Goal: Information Seeking & Learning: Find specific fact

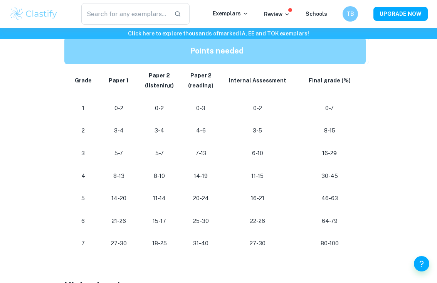
scroll to position [401, 0]
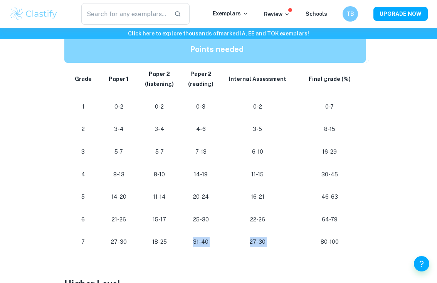
drag, startPoint x: 191, startPoint y: 238, endPoint x: 302, endPoint y: 238, distance: 111.3
click at [302, 238] on tr "[PHONE_NUMBER] [PHONE_NUMBER] 80-100" at bounding box center [216, 242] width 304 height 23
click at [302, 238] on p "80-100" at bounding box center [329, 242] width 60 height 10
click at [149, 237] on p "18-25" at bounding box center [159, 242] width 29 height 10
drag, startPoint x: 144, startPoint y: 238, endPoint x: 228, endPoint y: 238, distance: 84.4
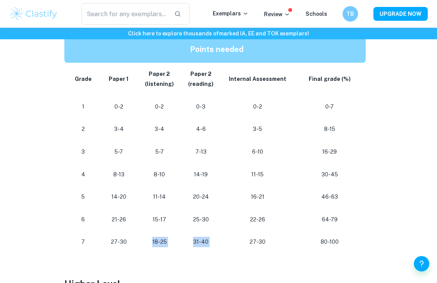
click at [228, 238] on tr "[PHONE_NUMBER] [PHONE_NUMBER] 80-100" at bounding box center [216, 242] width 304 height 23
click at [243, 242] on p "27-30" at bounding box center [257, 242] width 59 height 10
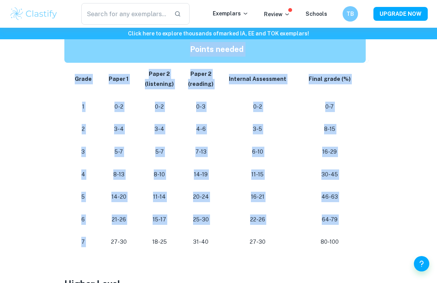
drag, startPoint x: 108, startPoint y: 238, endPoint x: 385, endPoint y: 246, distance: 277.0
click at [385, 246] on div "IB Spanish B Grade Boundaries By [PERSON_NAME] • [DATE] Get feedback on your Sp…" at bounding box center [218, 182] width 418 height 1046
click at [367, 244] on td "80-100" at bounding box center [330, 242] width 75 height 23
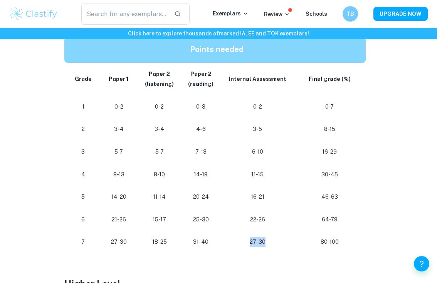
drag, startPoint x: 242, startPoint y: 238, endPoint x: 281, endPoint y: 238, distance: 38.5
click at [281, 238] on p "27-30" at bounding box center [257, 242] width 59 height 10
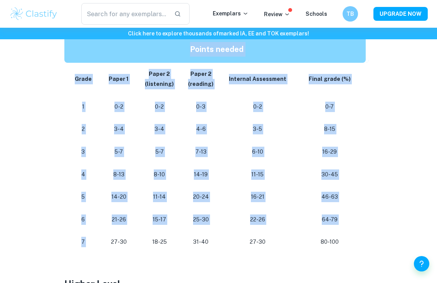
drag, startPoint x: 103, startPoint y: 238, endPoint x: 369, endPoint y: 243, distance: 265.8
click at [370, 243] on div "If you're searching for the grade boundaries for IB Spanish B, you're in the ri…" at bounding box center [218, 242] width 308 height 662
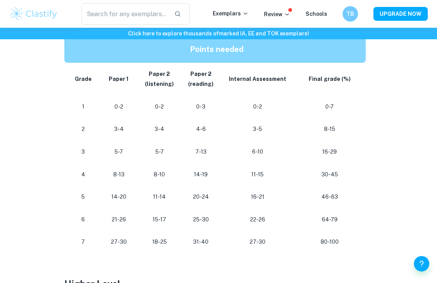
click at [332, 192] on p "46-63" at bounding box center [329, 197] width 60 height 10
